Goal: Download file/media

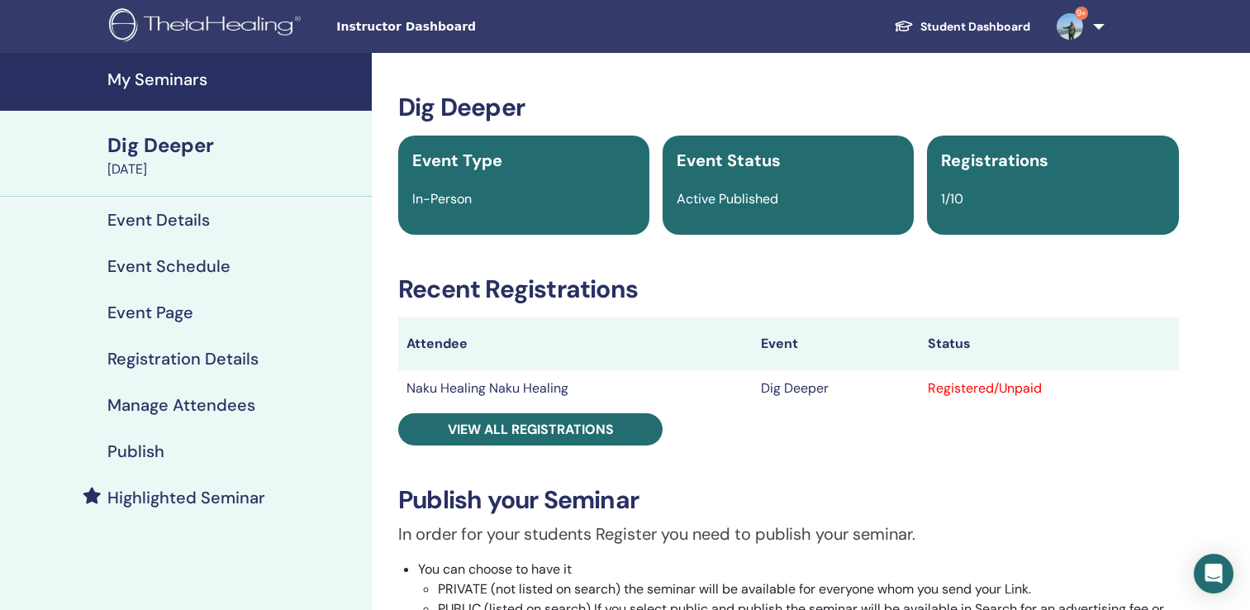
scroll to position [165, 0]
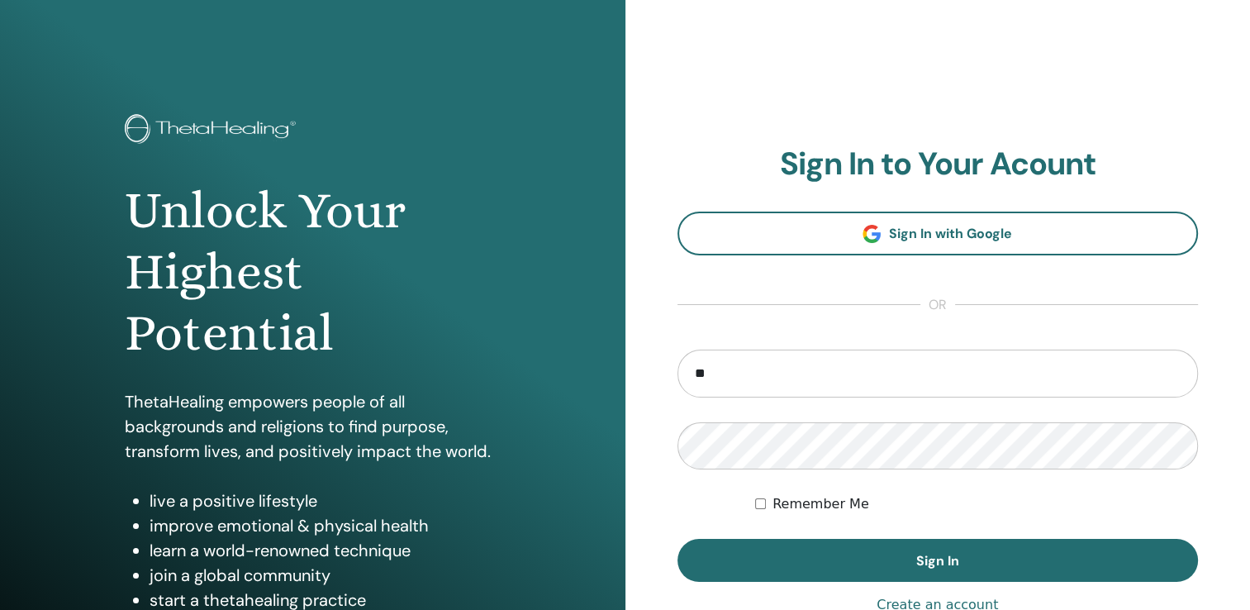
type input "**********"
click at [677, 539] on button "Sign In" at bounding box center [937, 560] width 521 height 43
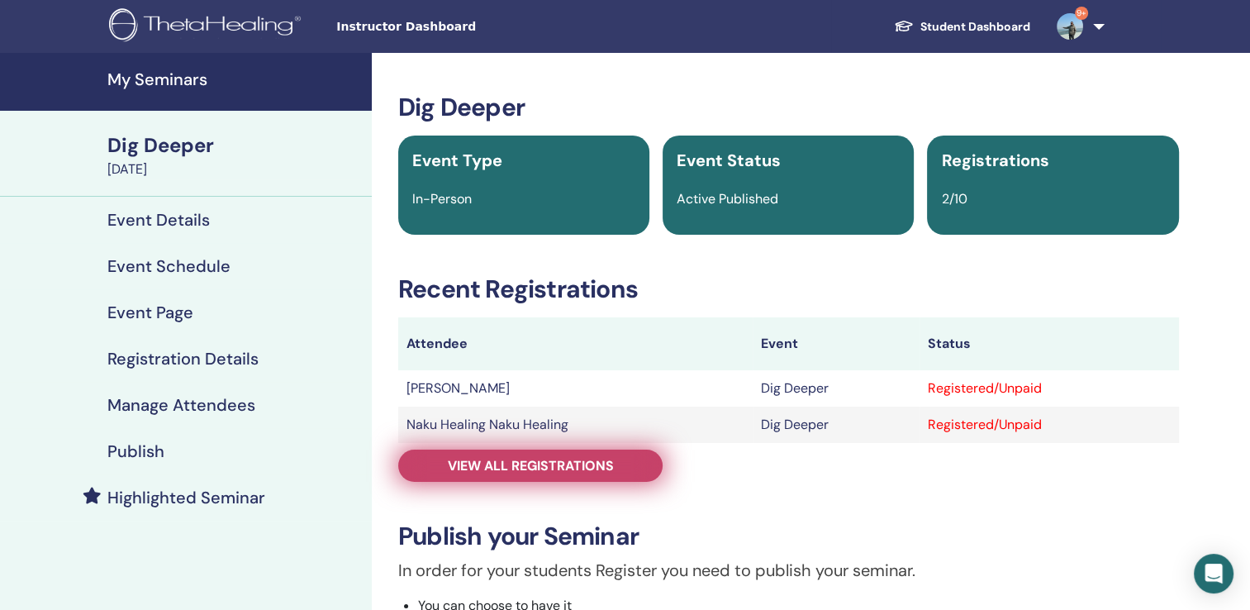
click at [453, 460] on span "View all registrations" at bounding box center [531, 465] width 166 height 17
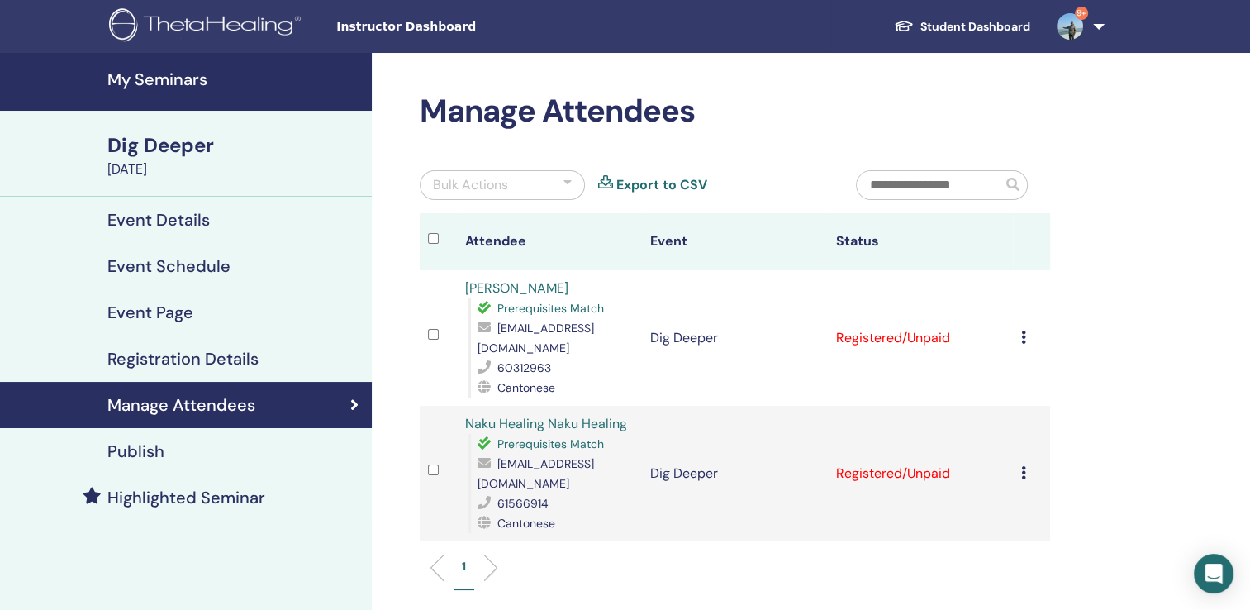
click at [1015, 339] on td "Cancel Registration Do not auto-certify Mark as Paid Mark as Unpaid Mark as Abs…" at bounding box center [1031, 337] width 37 height 135
click at [1021, 336] on icon at bounding box center [1023, 336] width 5 height 13
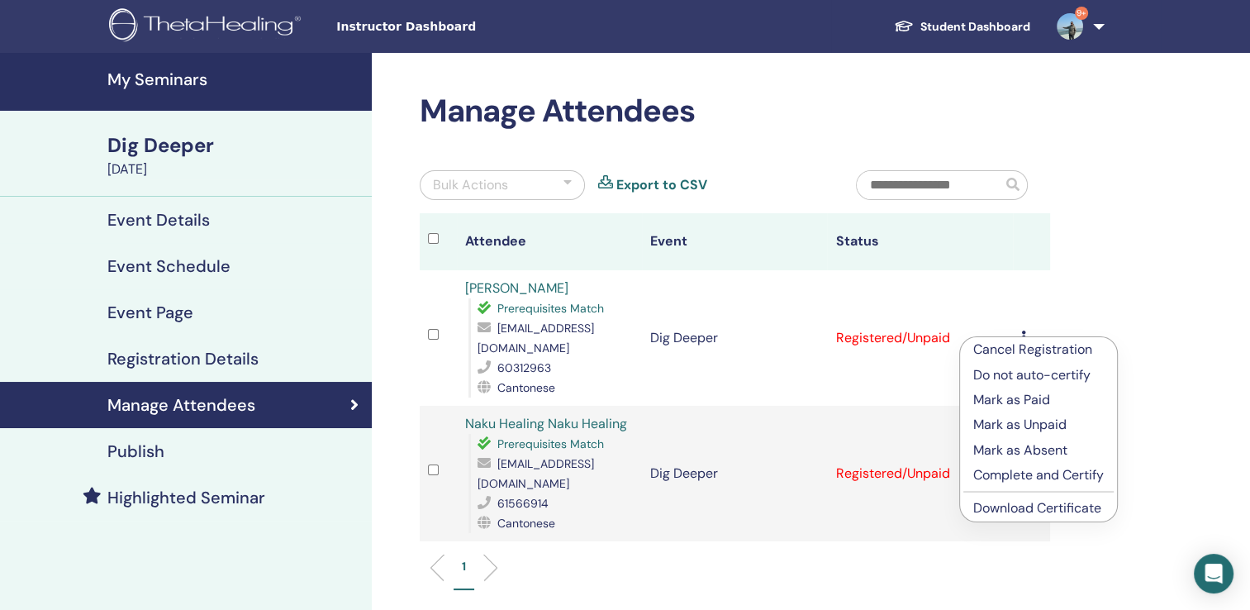
click at [1032, 509] on link "Download Certificate" at bounding box center [1037, 507] width 128 height 17
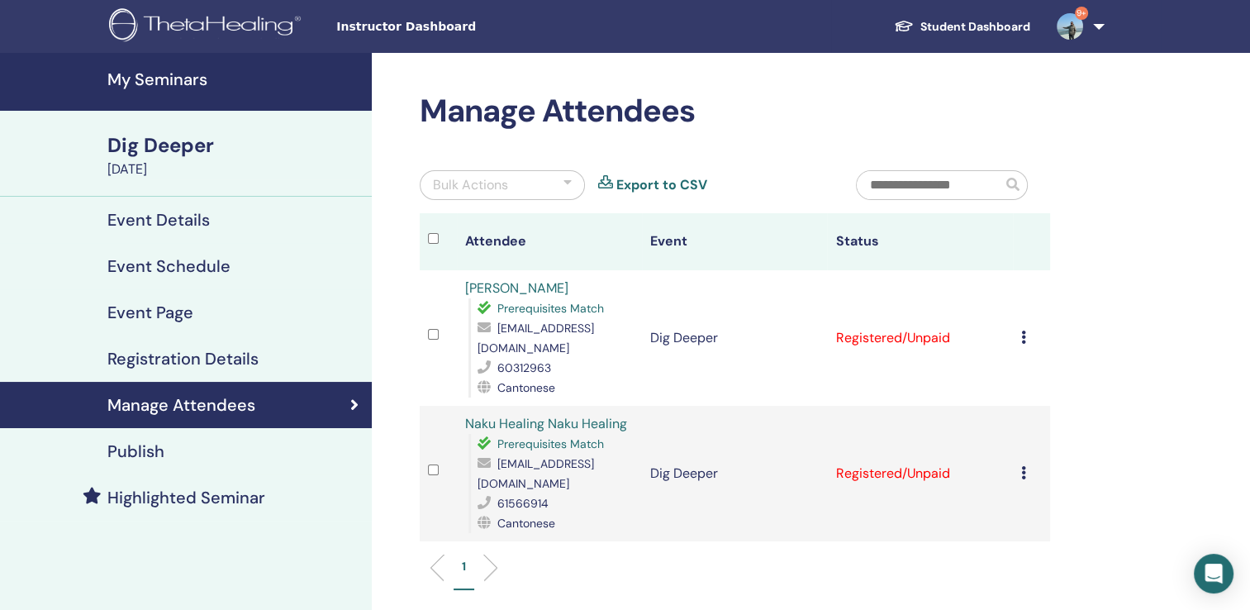
click at [1022, 466] on icon at bounding box center [1023, 472] width 5 height 13
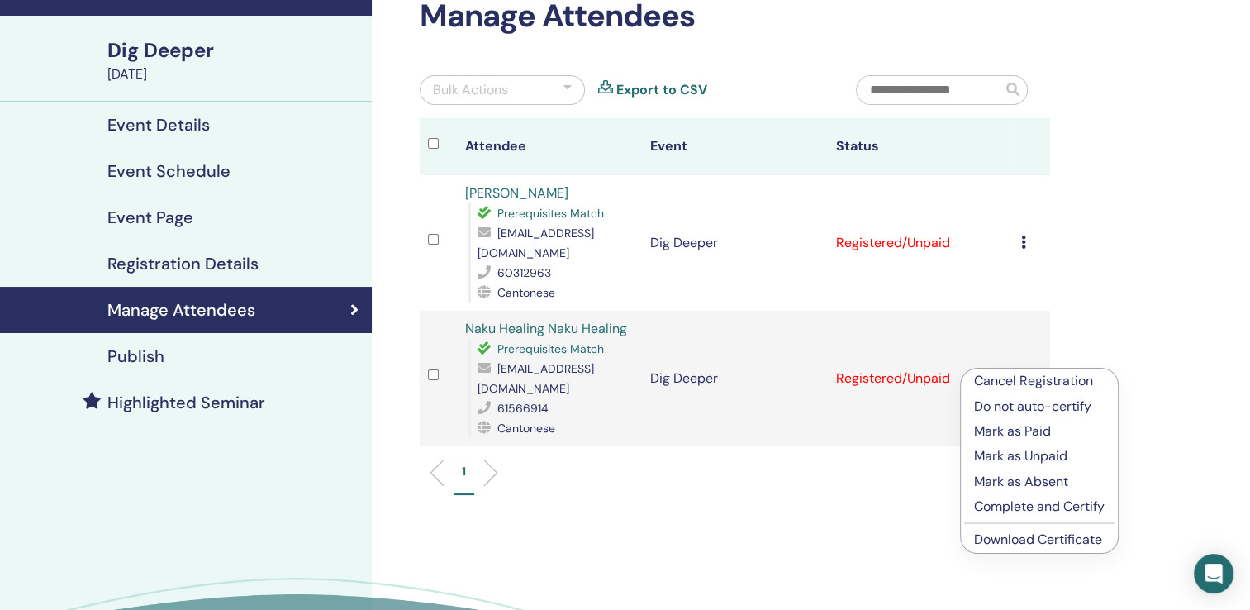
scroll to position [248, 0]
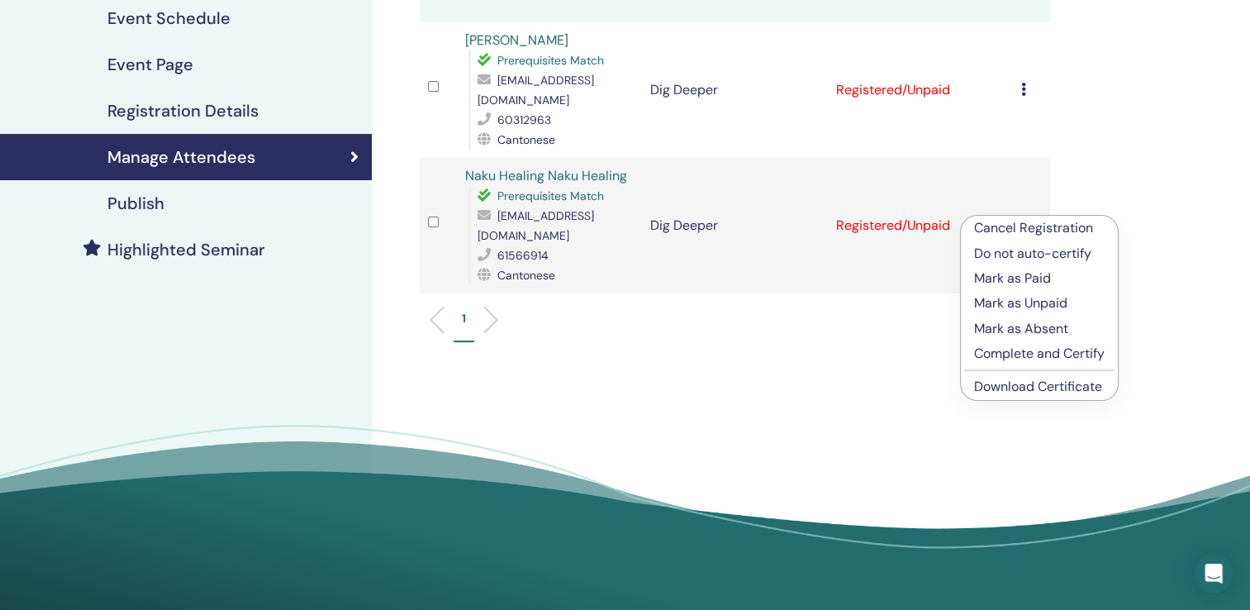
click at [1027, 386] on link "Download Certificate" at bounding box center [1038, 385] width 128 height 17
